Goal: Information Seeking & Learning: Learn about a topic

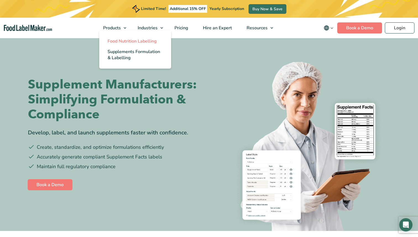
click at [117, 41] on span "Food Nutrition Labelling" at bounding box center [131, 41] width 49 height 6
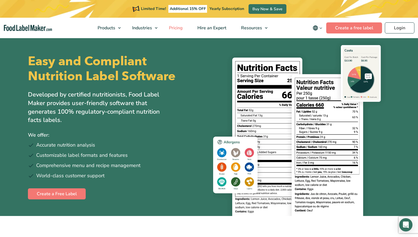
click at [180, 27] on span "Pricing" at bounding box center [175, 28] width 16 height 6
